Goal: Task Accomplishment & Management: Complete application form

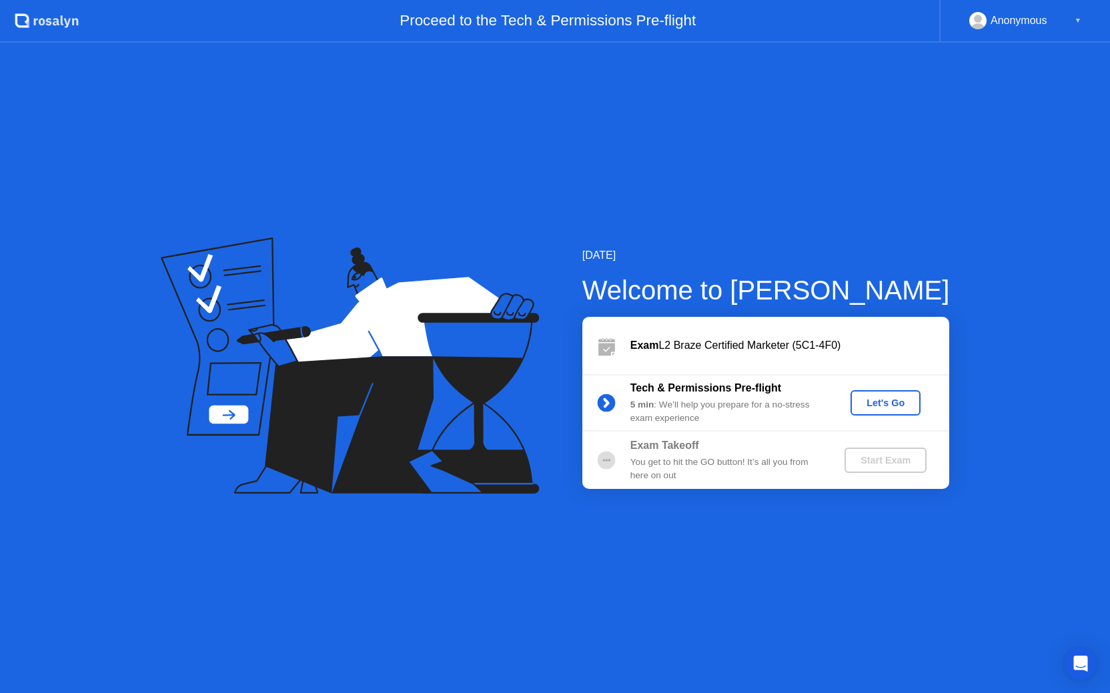
click at [882, 406] on div "Let's Go" at bounding box center [885, 403] width 59 height 11
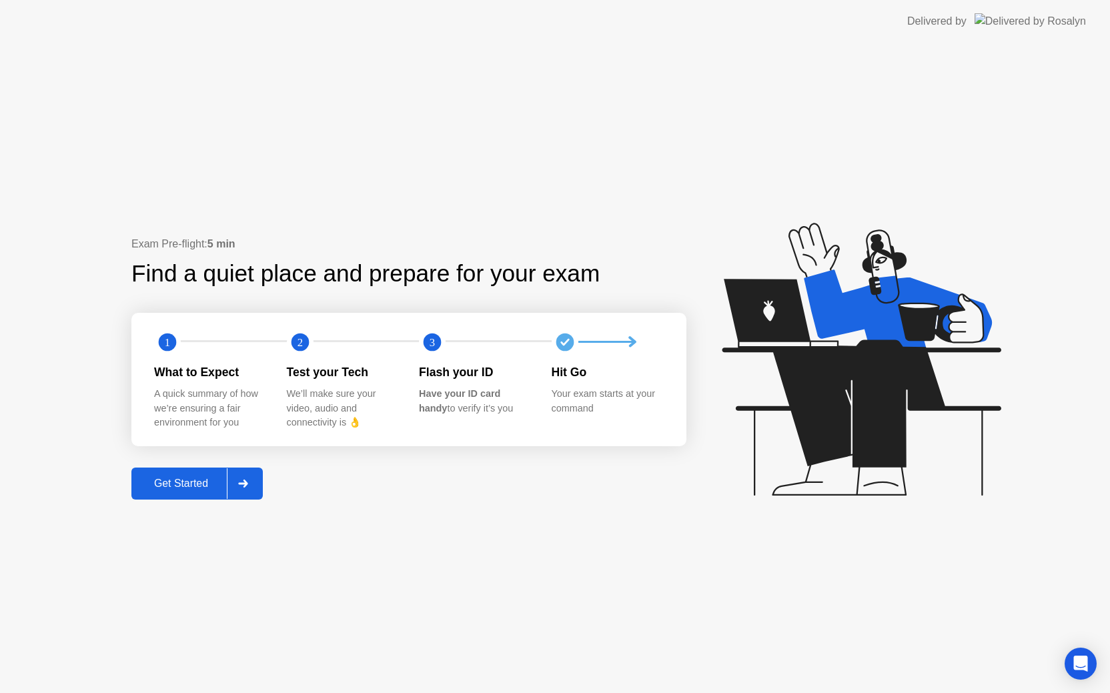
click at [167, 482] on div "Get Started" at bounding box center [180, 484] width 91 height 12
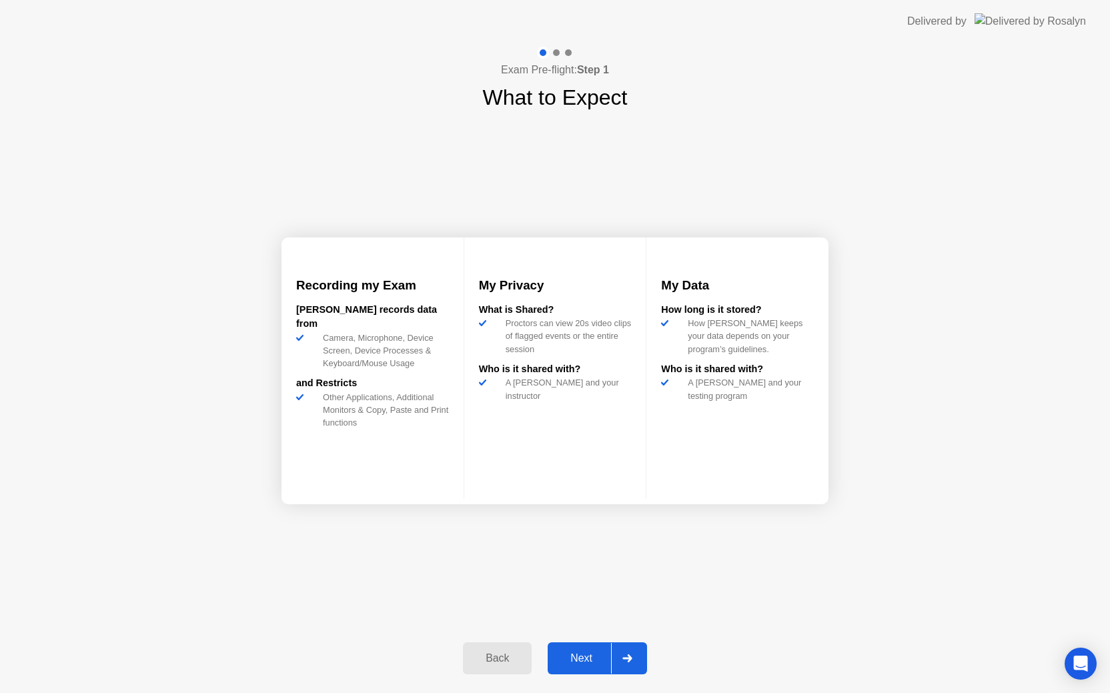
click at [579, 671] on button "Next" at bounding box center [597, 659] width 99 height 32
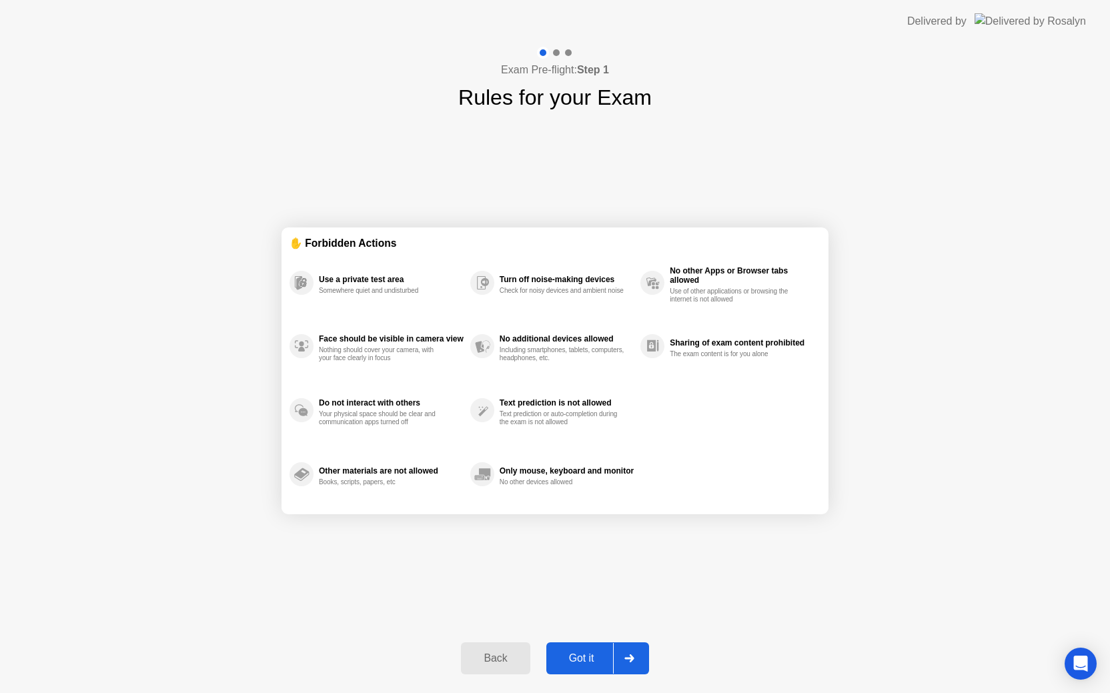
click at [582, 662] on div "Got it" at bounding box center [582, 659] width 63 height 12
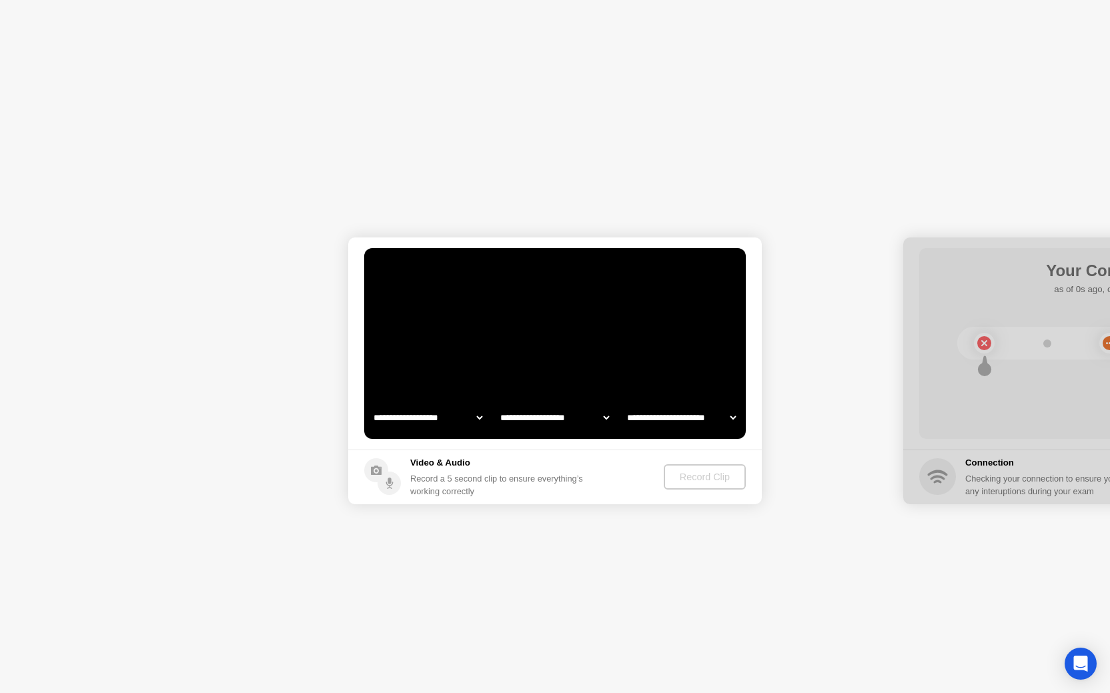
select select "**********"
select select "*******"
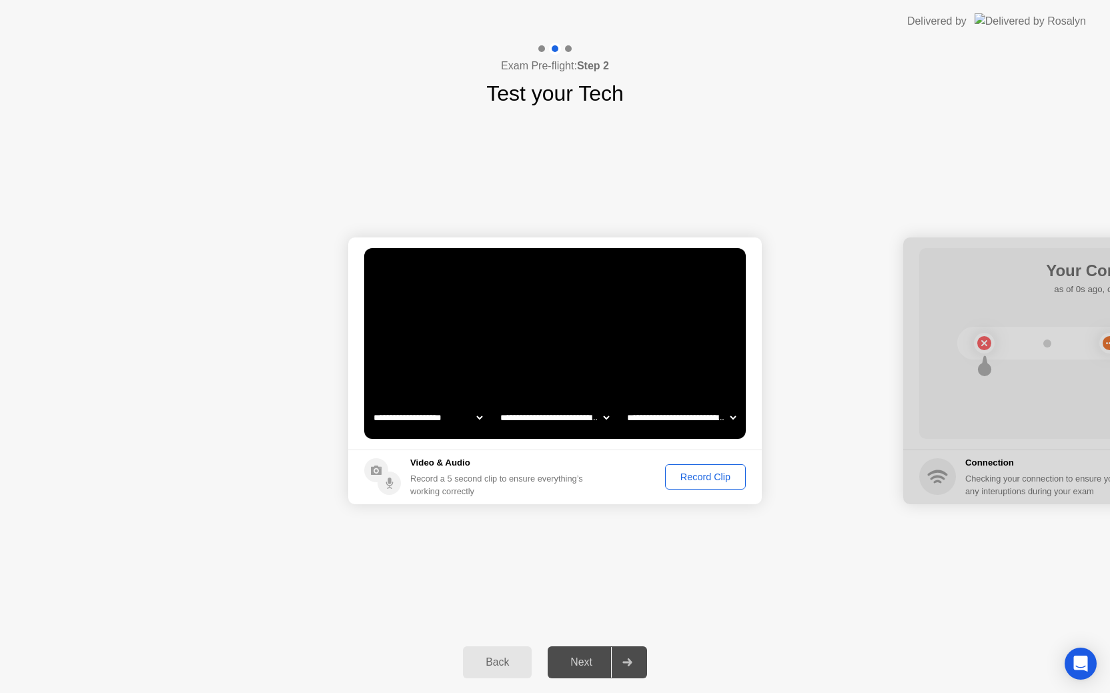
click at [715, 478] on div "Record Clip" at bounding box center [705, 477] width 71 height 11
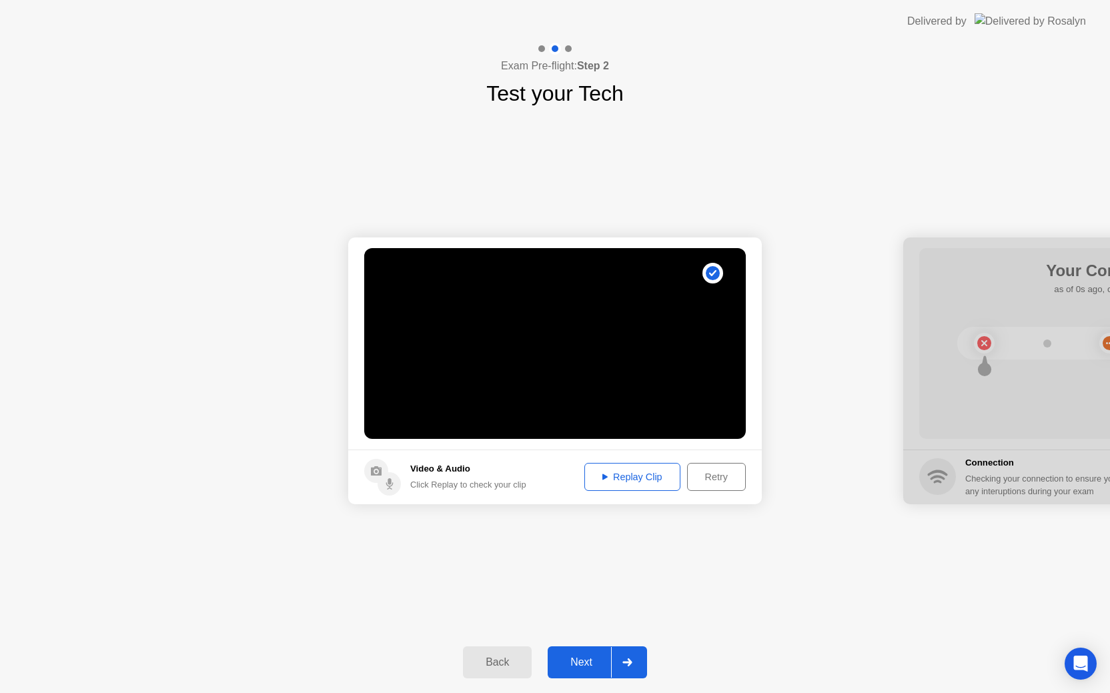
click at [642, 480] on div "Replay Clip" at bounding box center [632, 477] width 87 height 11
click at [666, 557] on div "**********" at bounding box center [555, 370] width 1110 height 522
click at [590, 663] on div "Next" at bounding box center [581, 663] width 59 height 12
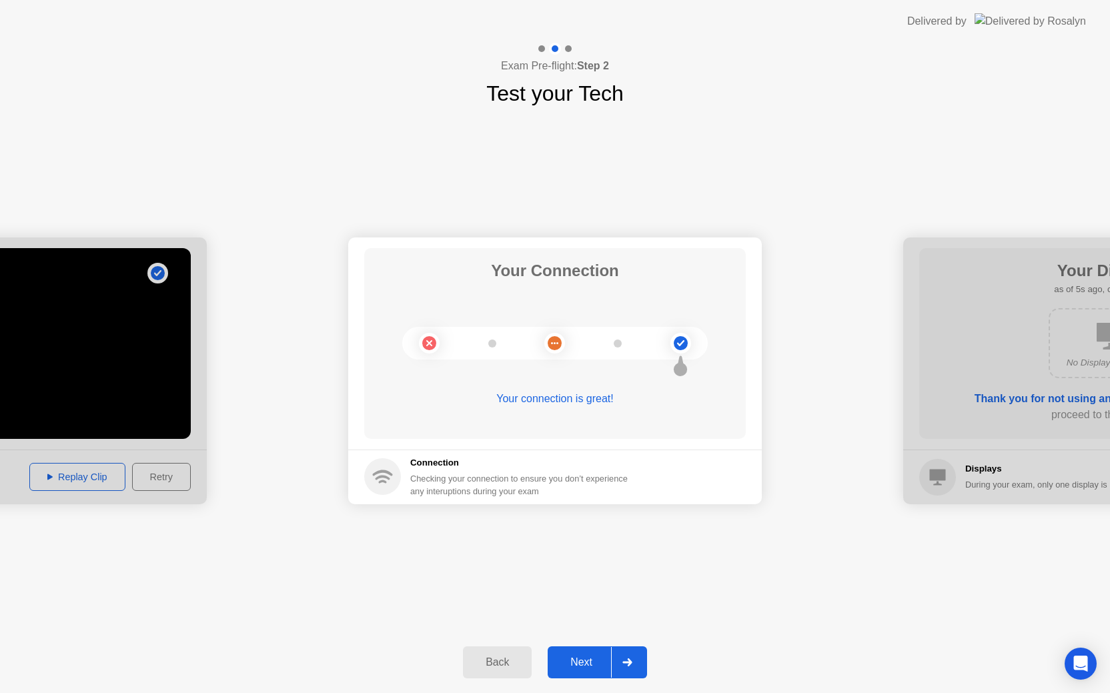
click at [590, 663] on div "Next" at bounding box center [581, 663] width 59 height 12
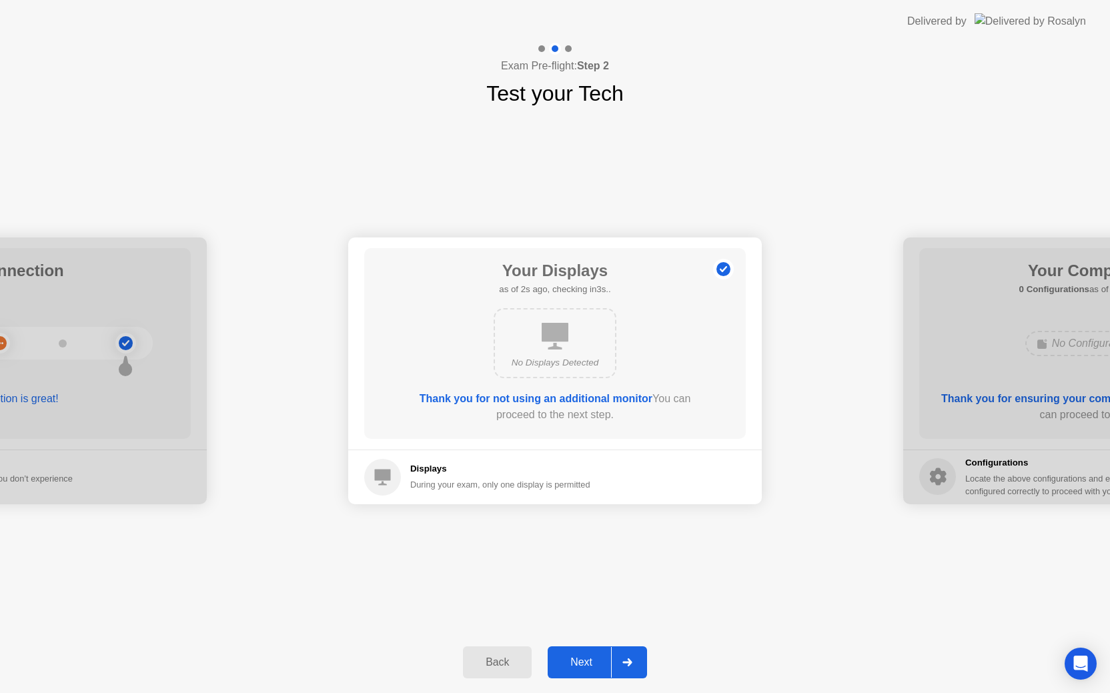
click at [590, 663] on div "Next" at bounding box center [581, 663] width 59 height 12
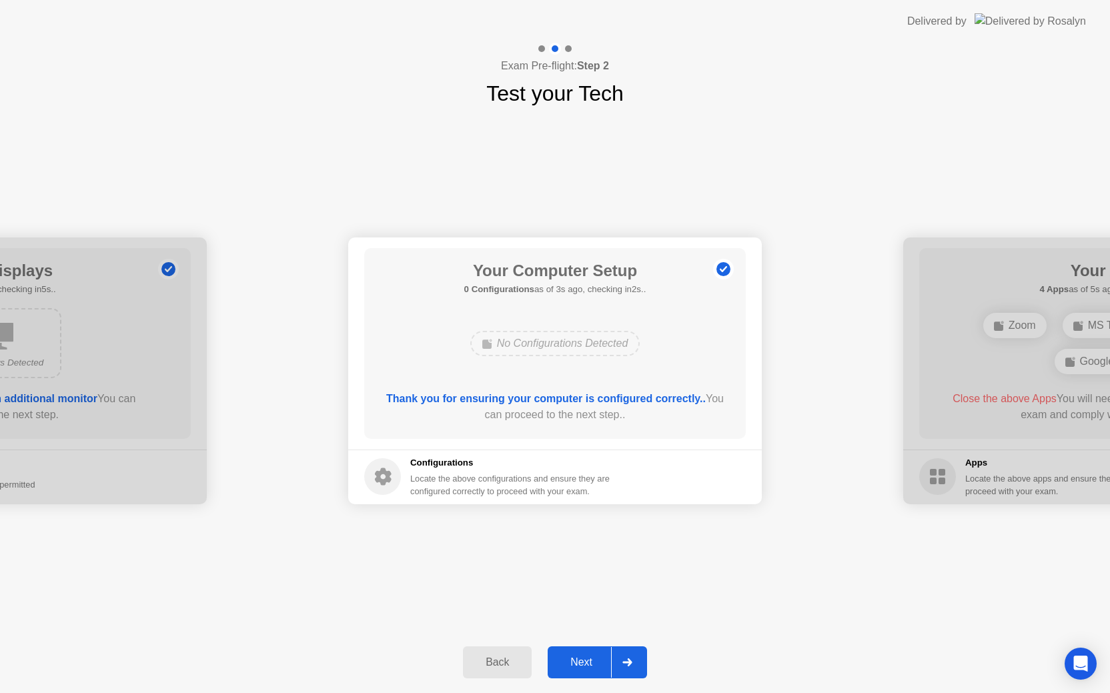
click at [590, 663] on div "Next" at bounding box center [581, 663] width 59 height 12
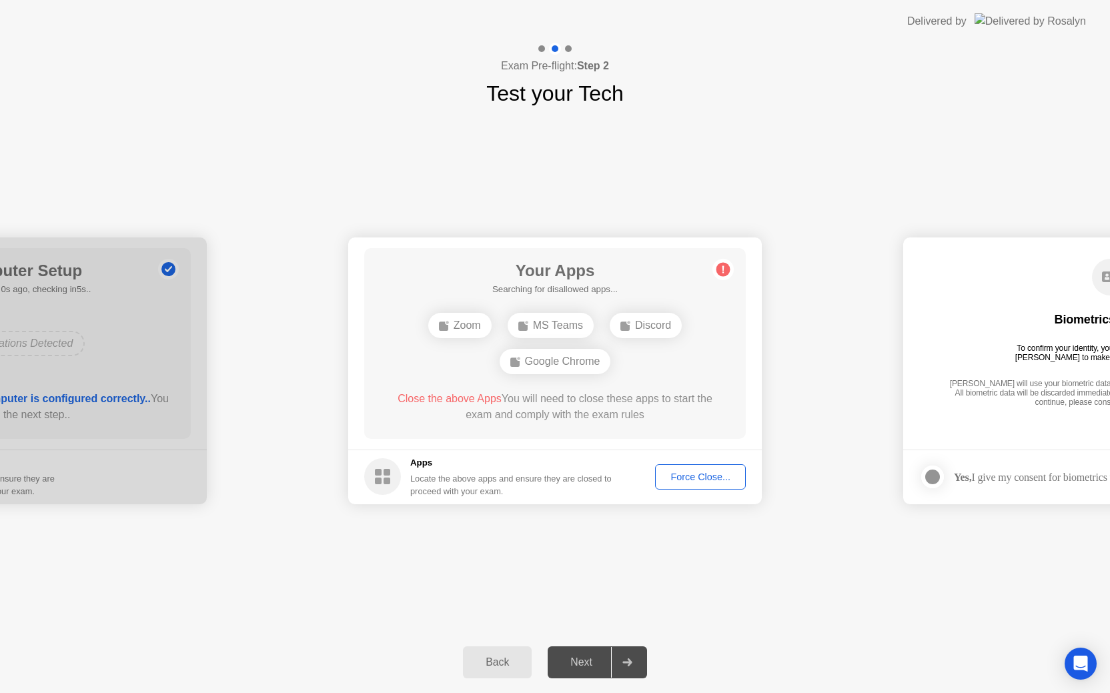
click at [681, 477] on div "Force Close..." at bounding box center [700, 477] width 81 height 11
click at [671, 479] on div "Force Close..." at bounding box center [700, 477] width 81 height 11
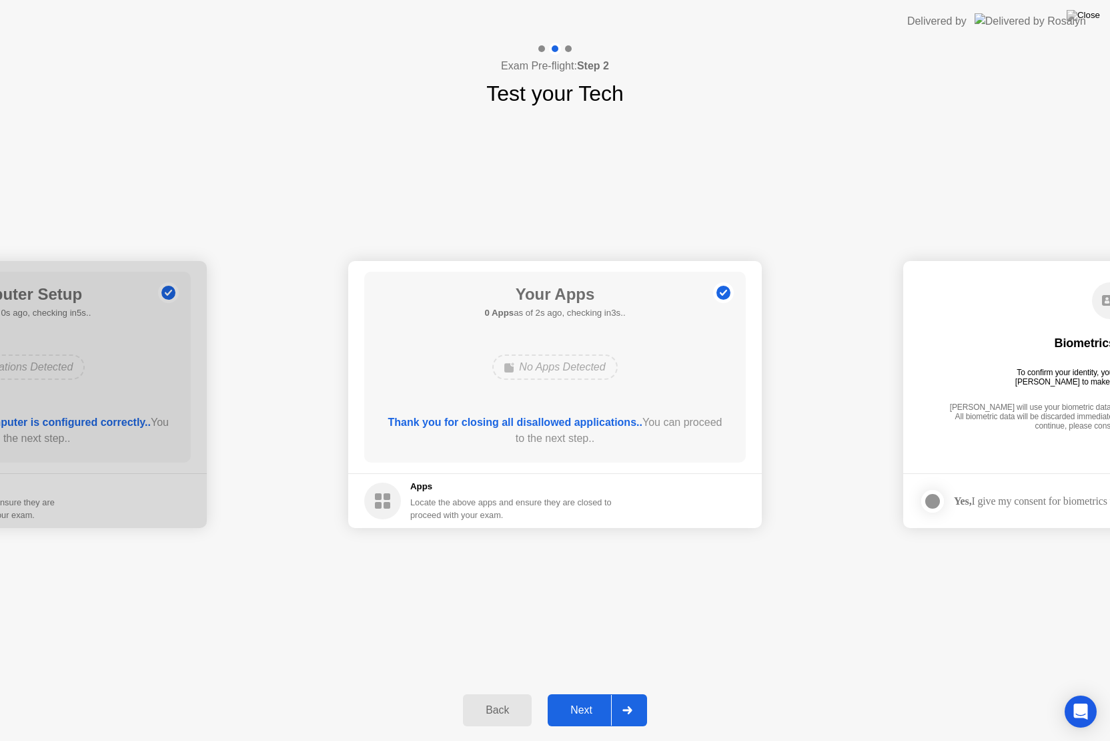
click at [563, 693] on div "Next" at bounding box center [581, 710] width 59 height 12
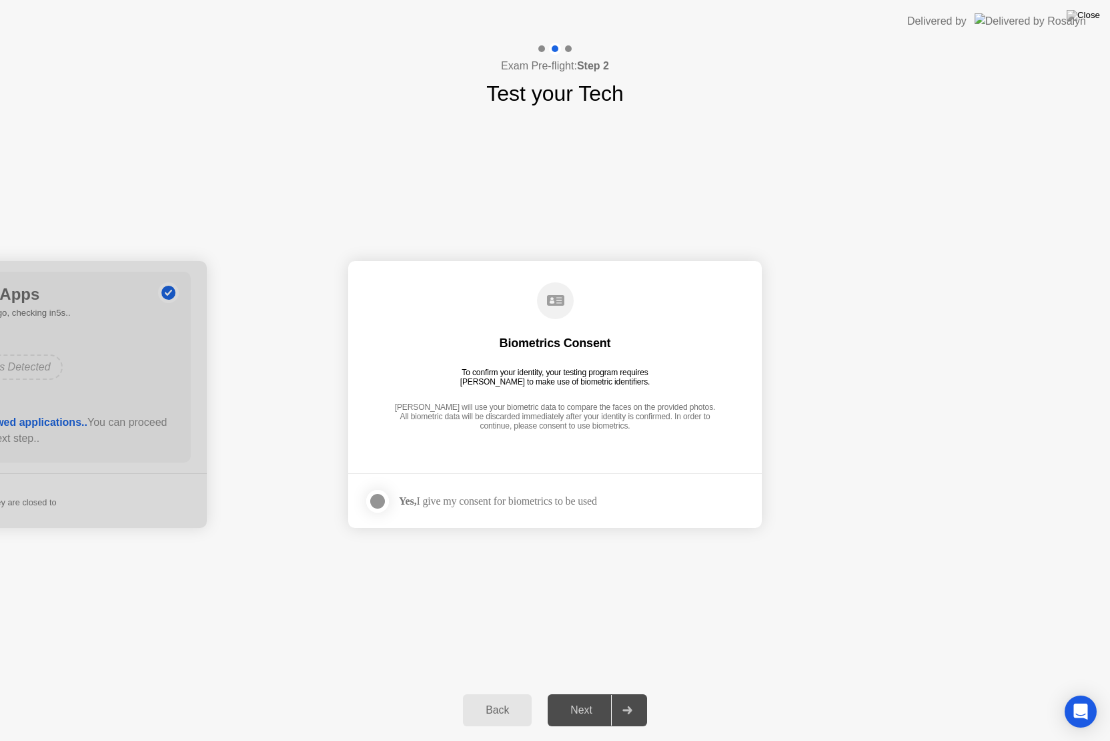
click at [384, 500] on div at bounding box center [378, 501] width 16 height 16
click at [566, 693] on div "Next" at bounding box center [581, 710] width 59 height 12
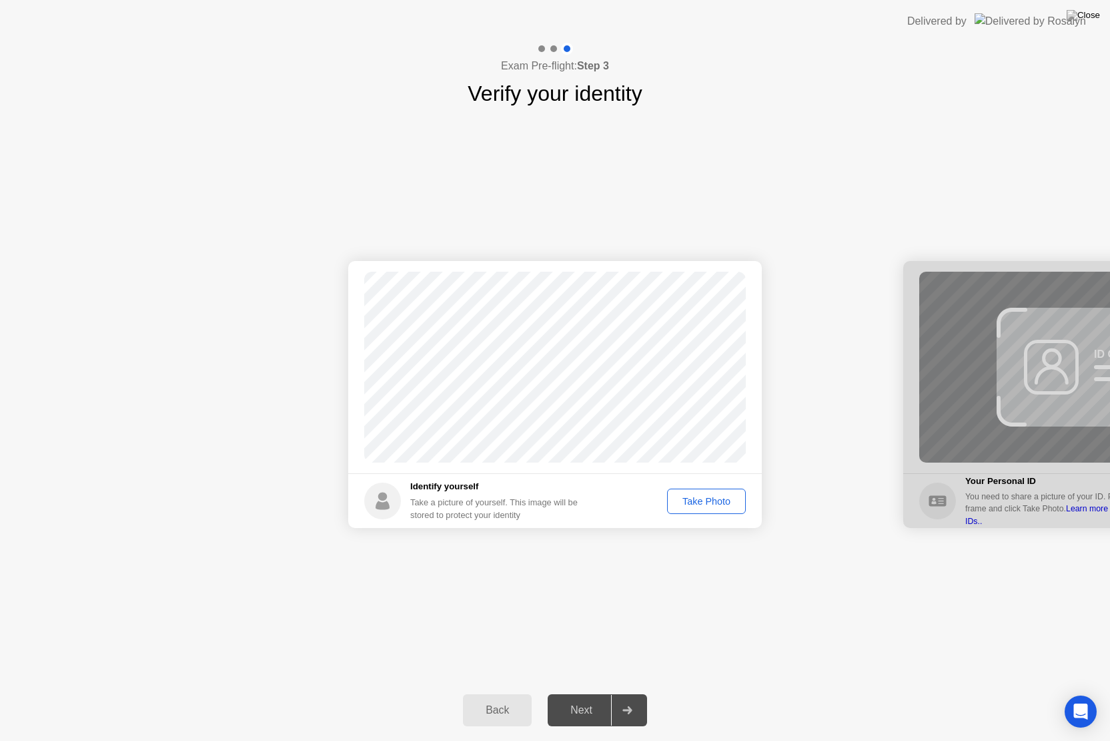
click at [699, 506] on div "Take Photo" at bounding box center [706, 501] width 69 height 11
click at [574, 693] on button "Next" at bounding box center [597, 710] width 99 height 32
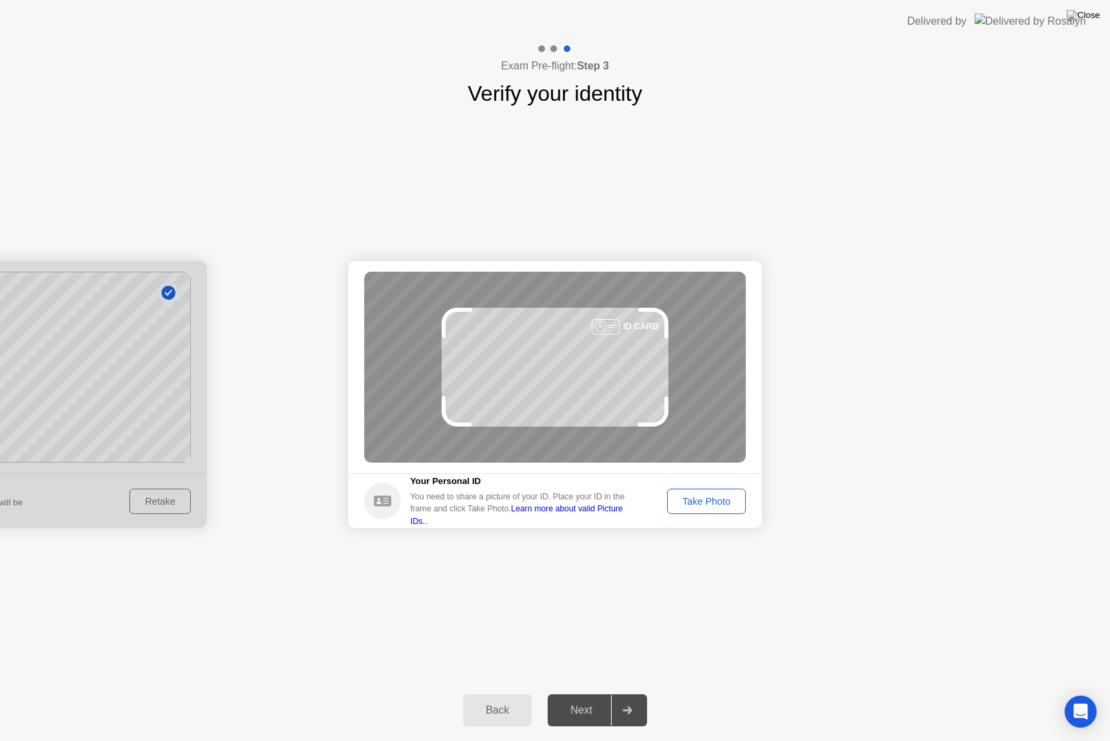
click at [698, 499] on div "Take Photo" at bounding box center [706, 501] width 69 height 11
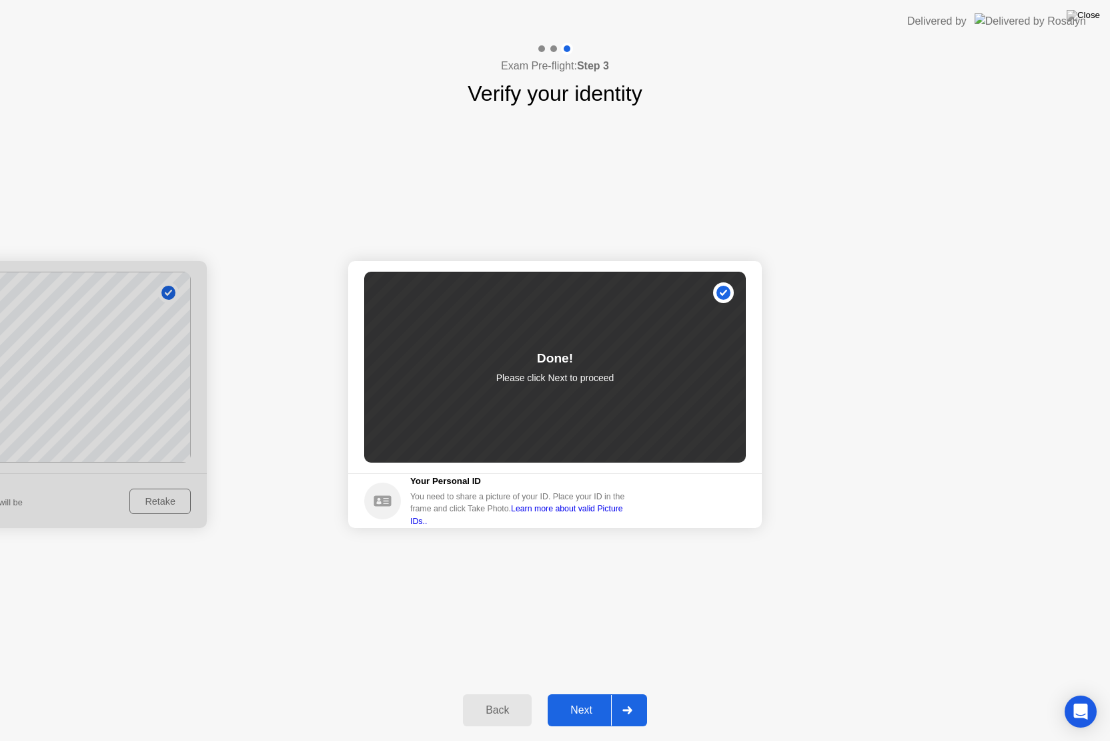
click at [595, 693] on div "Next" at bounding box center [581, 710] width 59 height 12
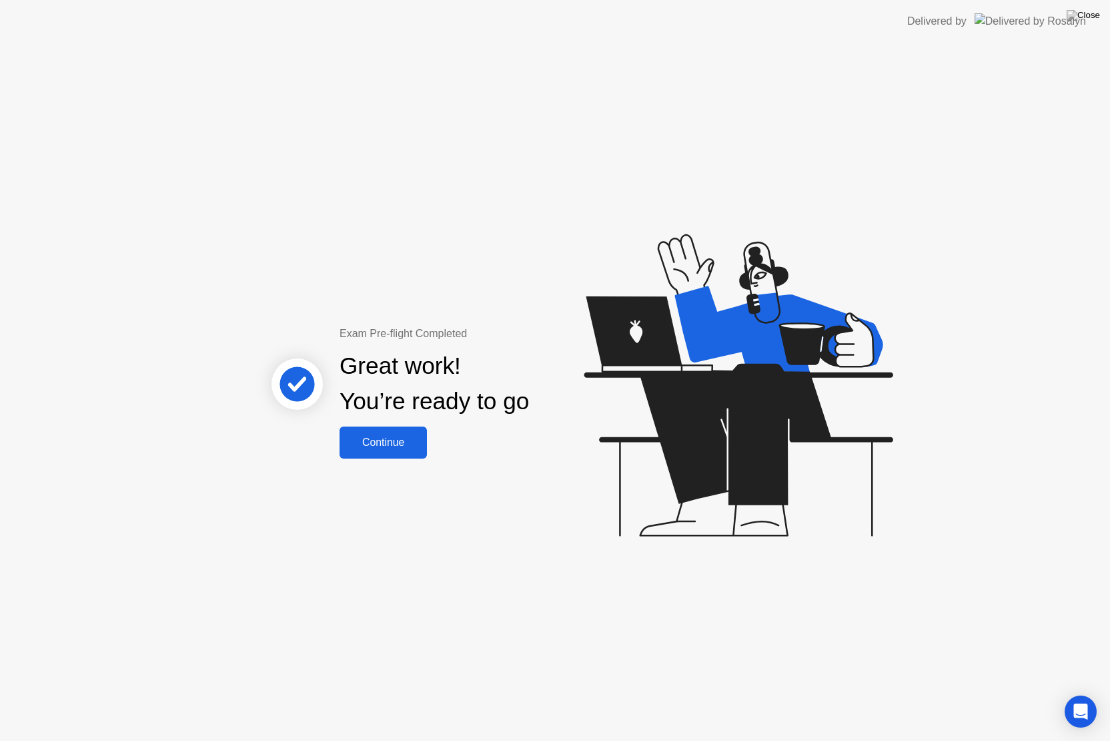
click at [378, 452] on button "Continue" at bounding box center [383, 442] width 87 height 32
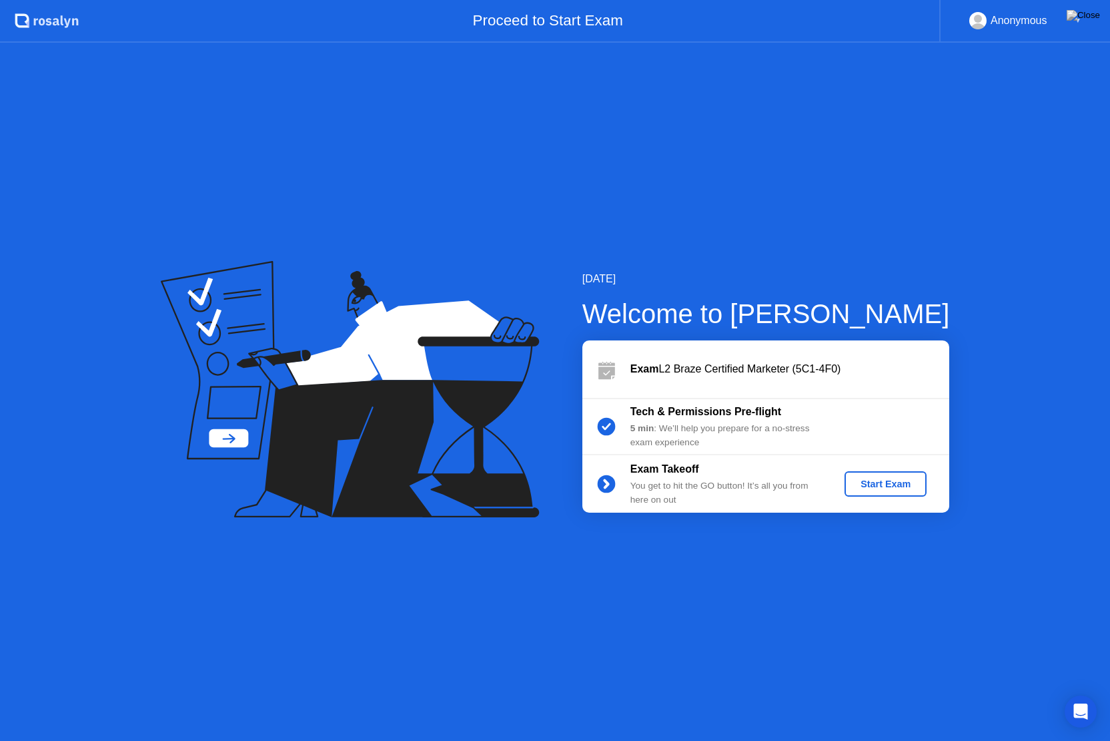
click at [869, 487] on div "Start Exam" at bounding box center [885, 483] width 71 height 11
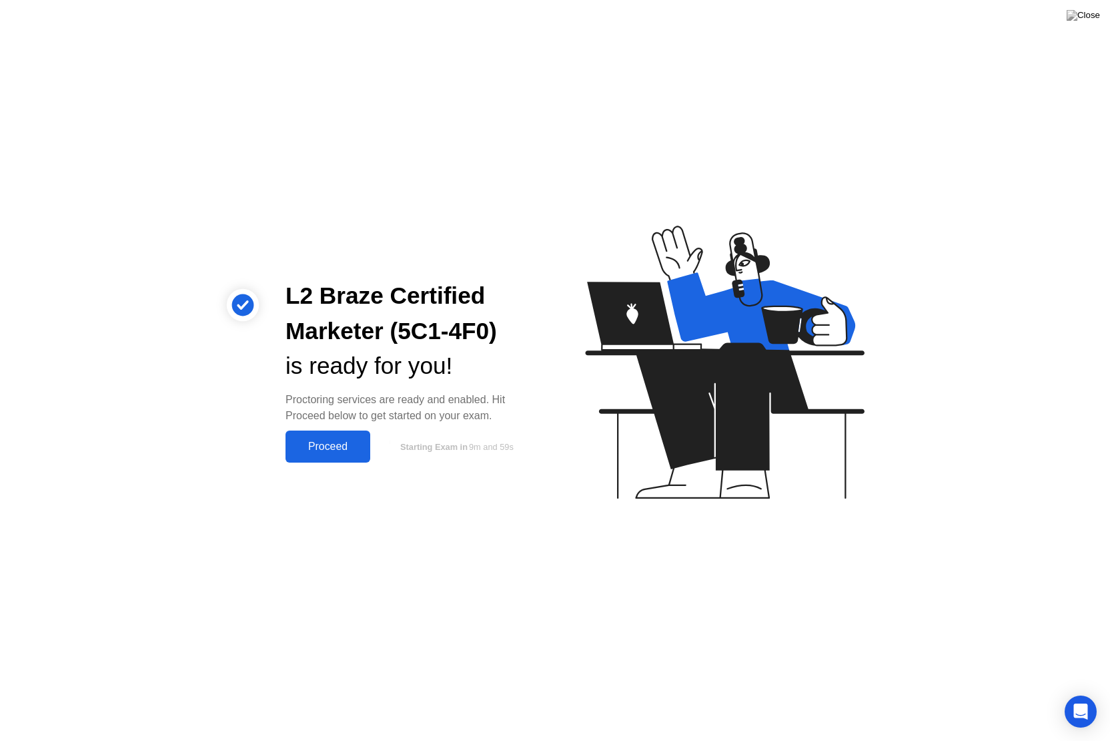
click at [333, 435] on button "Proceed" at bounding box center [328, 446] width 85 height 32
